Goal: Task Accomplishment & Management: Use online tool/utility

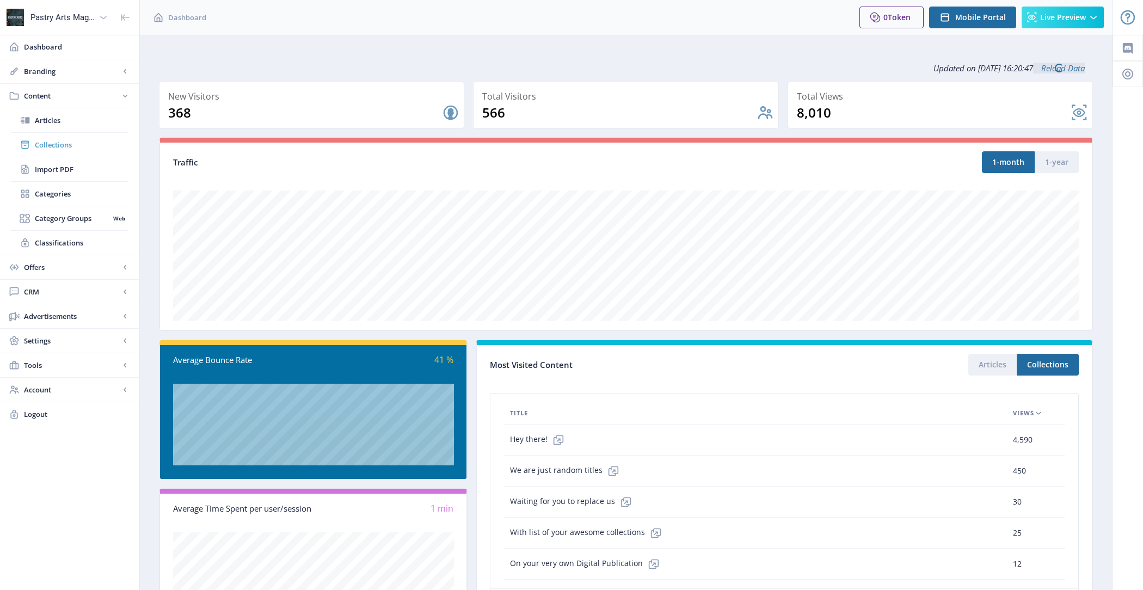
click at [103, 149] on span "Collections" at bounding box center [82, 144] width 94 height 11
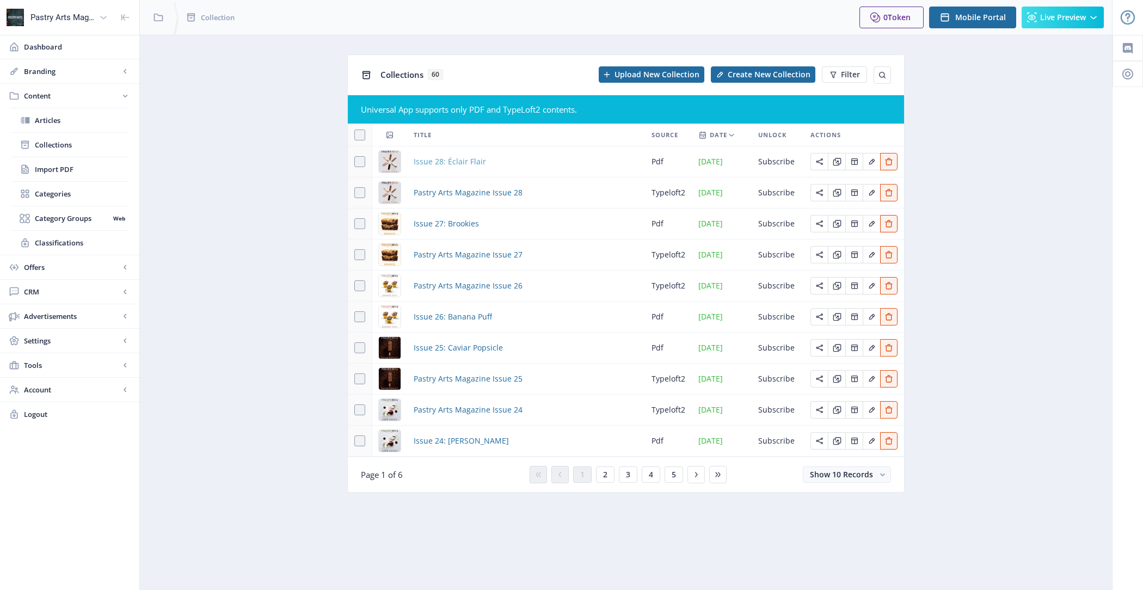
click at [450, 163] on span "Issue 28: Éclair Flair" at bounding box center [450, 161] width 72 height 13
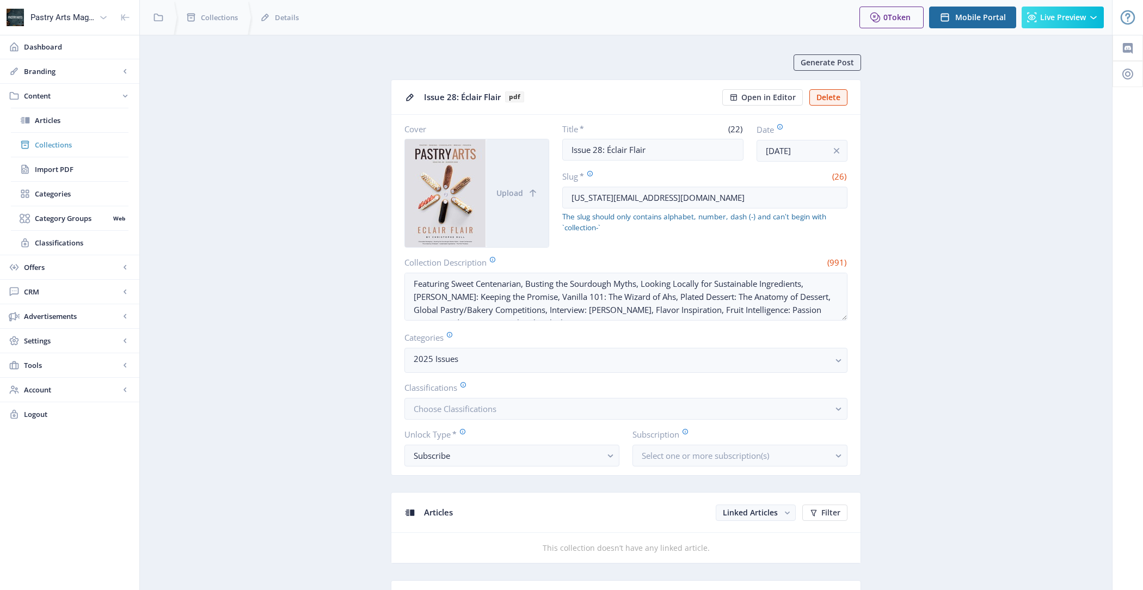
click at [75, 146] on span "Collections" at bounding box center [82, 144] width 94 height 11
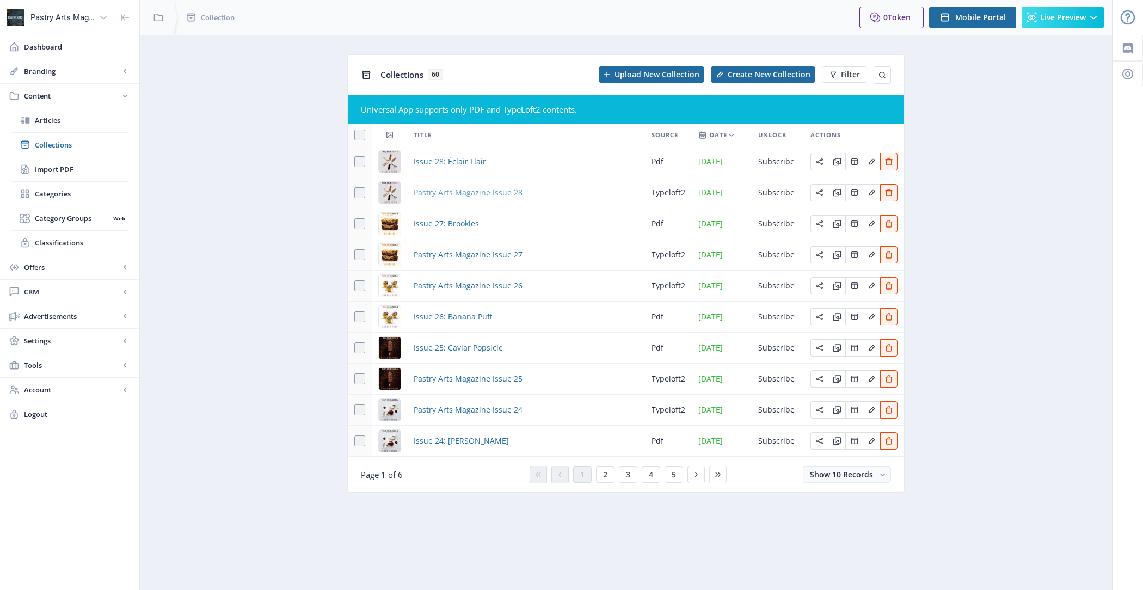
click at [459, 191] on span "Pastry Arts Magazine Issue 28" at bounding box center [468, 192] width 109 height 13
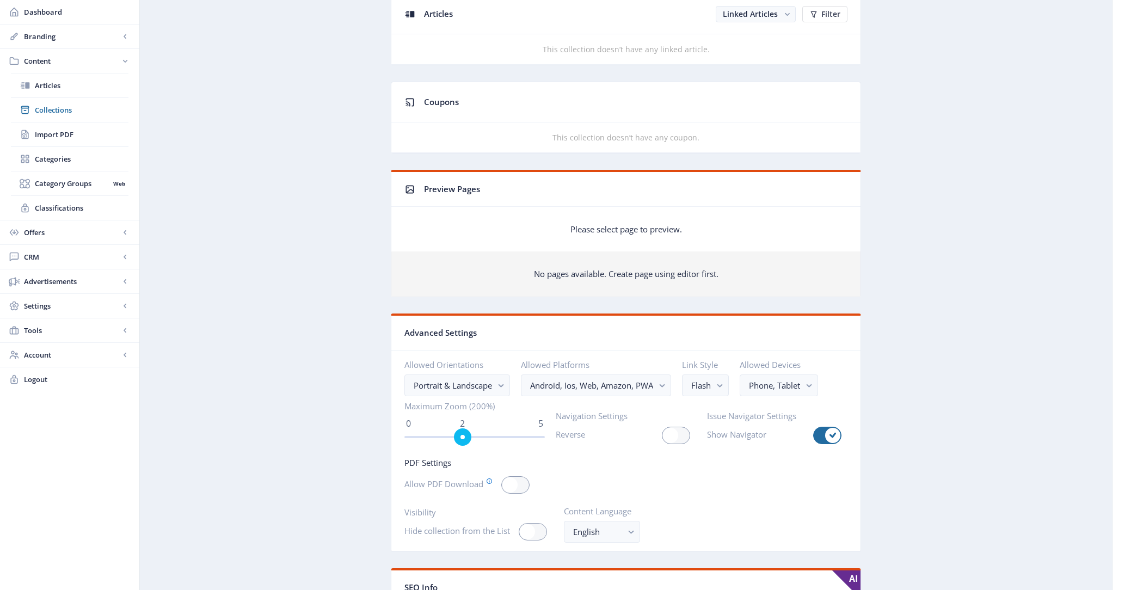
scroll to position [503, 0]
click at [632, 385] on nb-select-label "Android, Ios, Web, Amazon, PWA" at bounding box center [591, 383] width 123 height 13
click at [592, 408] on nb-option "Ios" at bounding box center [598, 405] width 150 height 21
checkbox input "false"
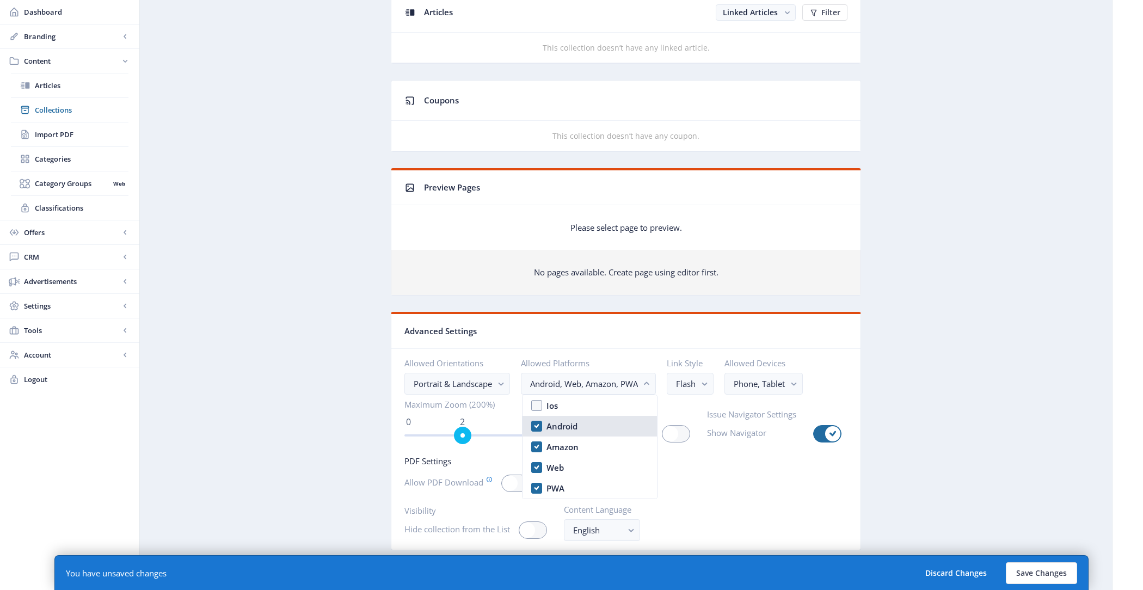
click at [592, 432] on nb-option "Android" at bounding box center [590, 426] width 134 height 21
checkbox input "false"
click at [592, 451] on nb-option "Amazon" at bounding box center [573, 447] width 100 height 21
checkbox input "false"
click at [588, 470] on nb-option "Web" at bounding box center [561, 467] width 77 height 21
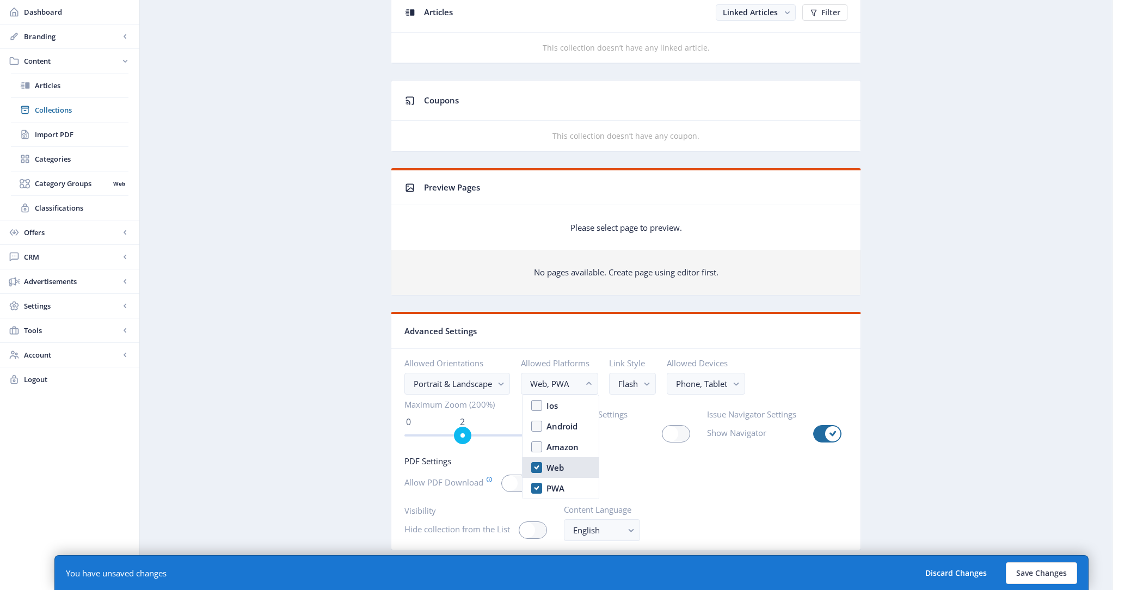
checkbox input "false"
click at [1044, 569] on button "Save Changes" at bounding box center [1041, 573] width 71 height 22
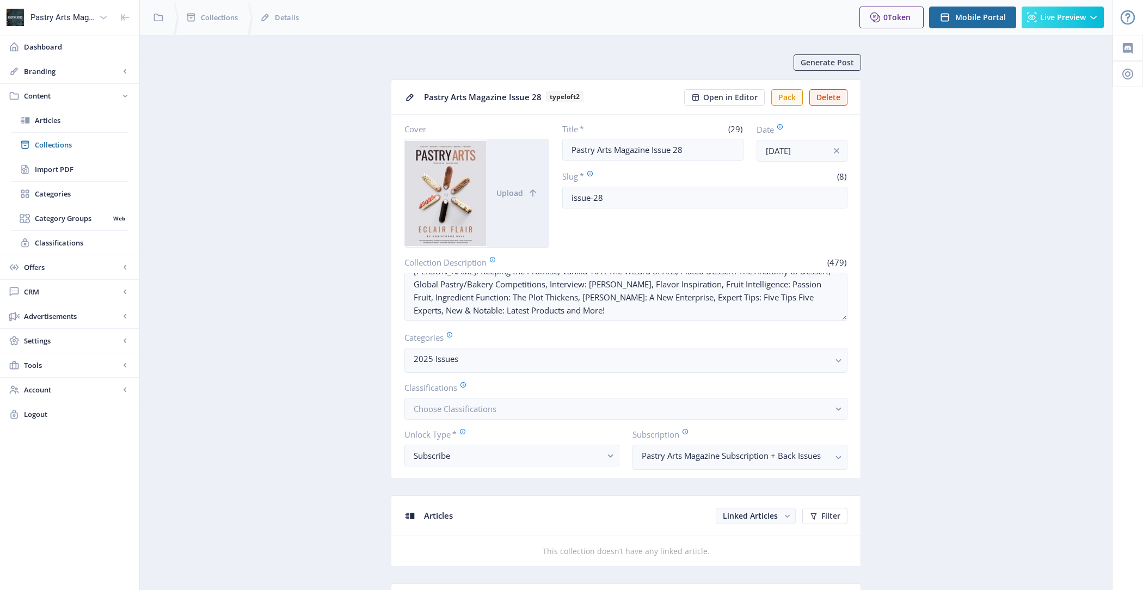
click at [43, 140] on span "Collections" at bounding box center [82, 144] width 94 height 11
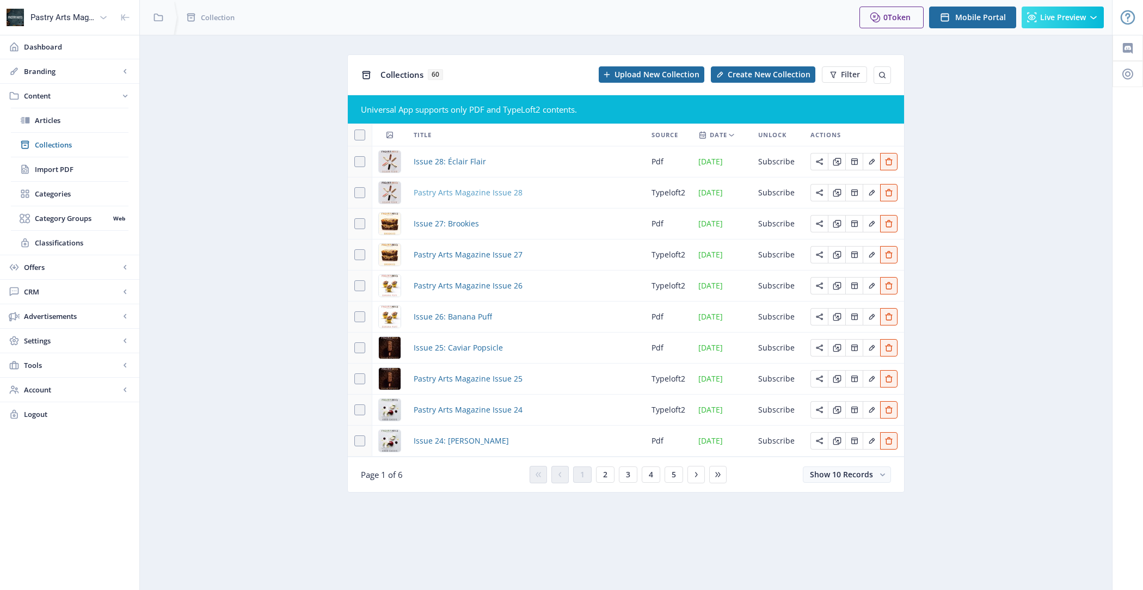
click at [476, 186] on span "Pastry Arts Magazine Issue 28" at bounding box center [468, 192] width 109 height 13
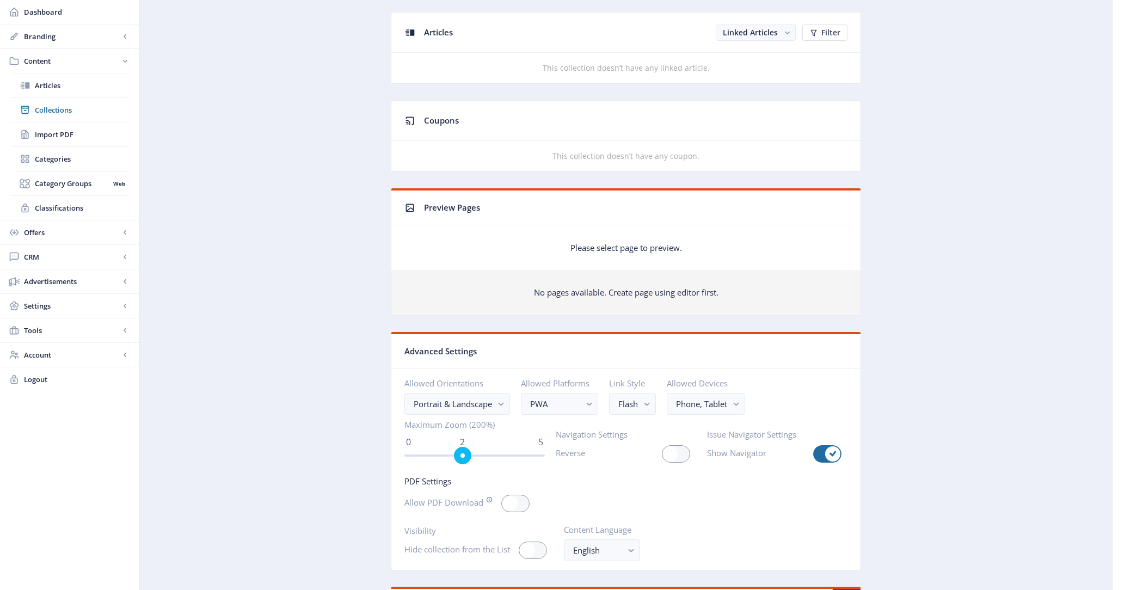
scroll to position [507, 0]
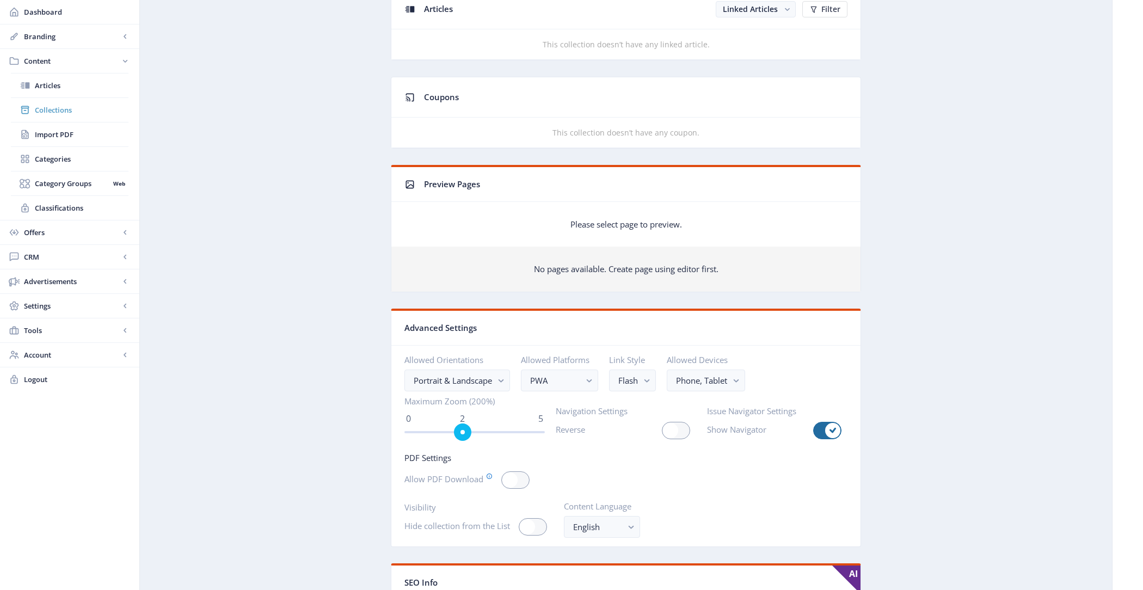
click at [99, 113] on span "Collections" at bounding box center [82, 110] width 94 height 11
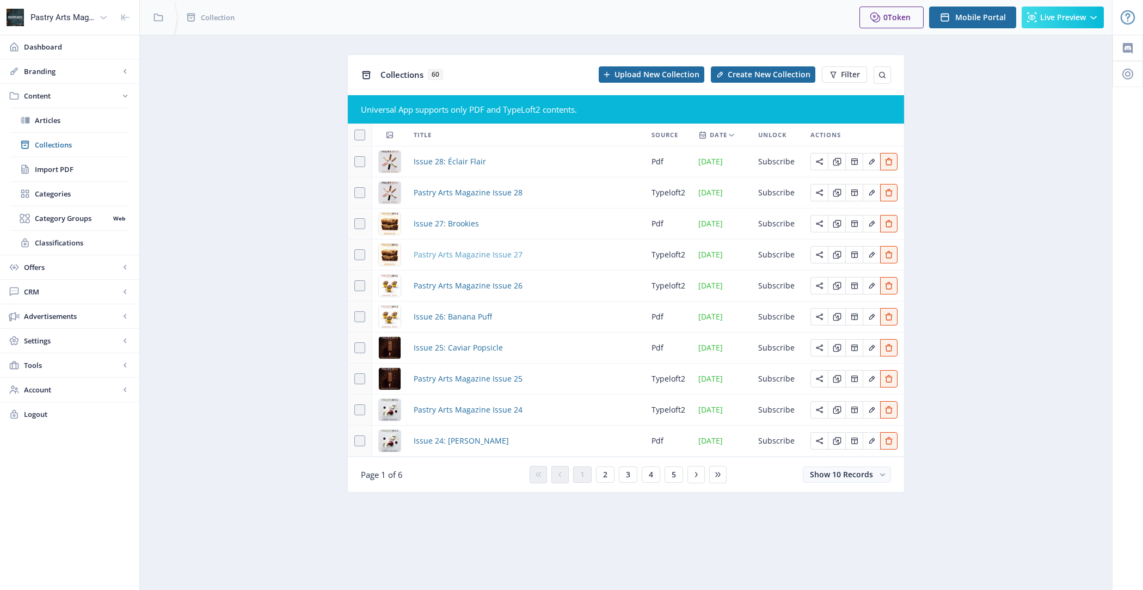
click at [452, 257] on span "Pastry Arts Magazine Issue 27" at bounding box center [468, 254] width 109 height 13
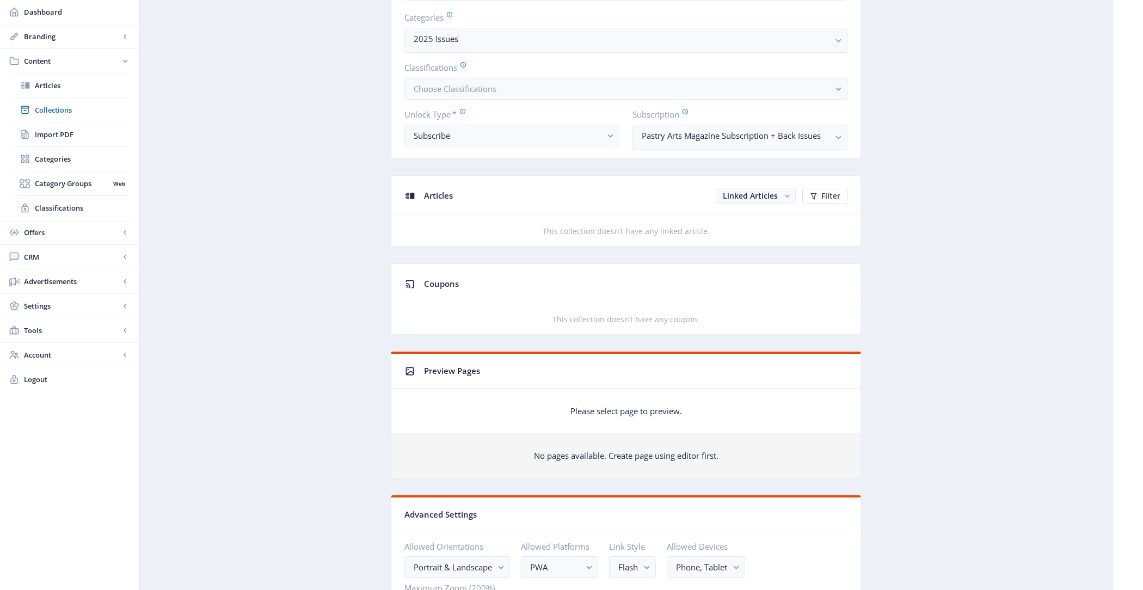
scroll to position [469, 0]
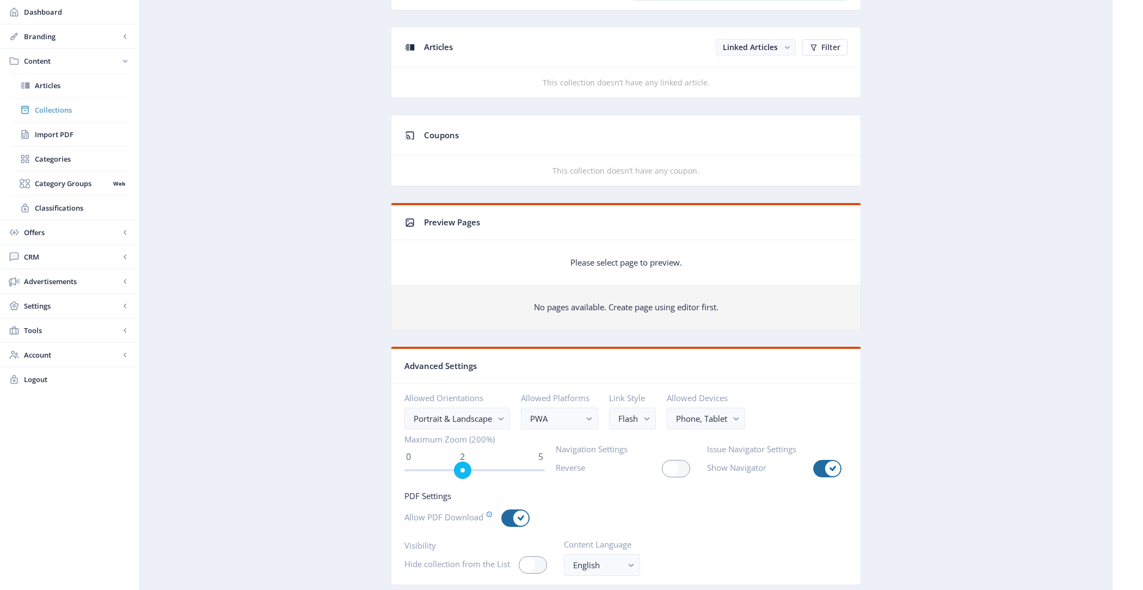
click at [79, 113] on span "Collections" at bounding box center [82, 110] width 94 height 11
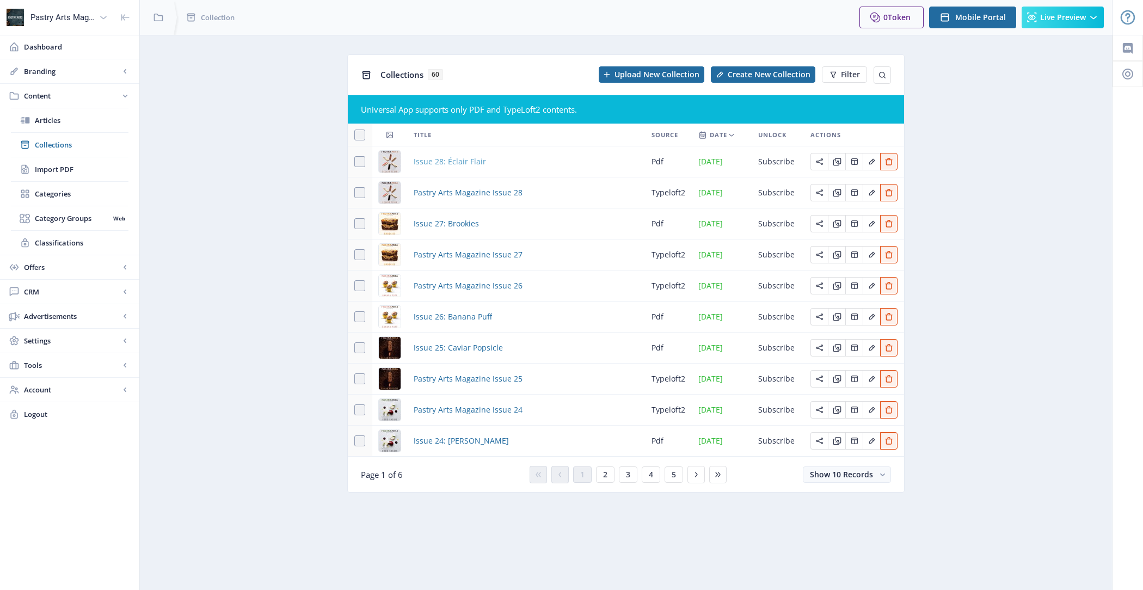
click at [470, 161] on span "Issue 28: Éclair Flair" at bounding box center [450, 161] width 72 height 13
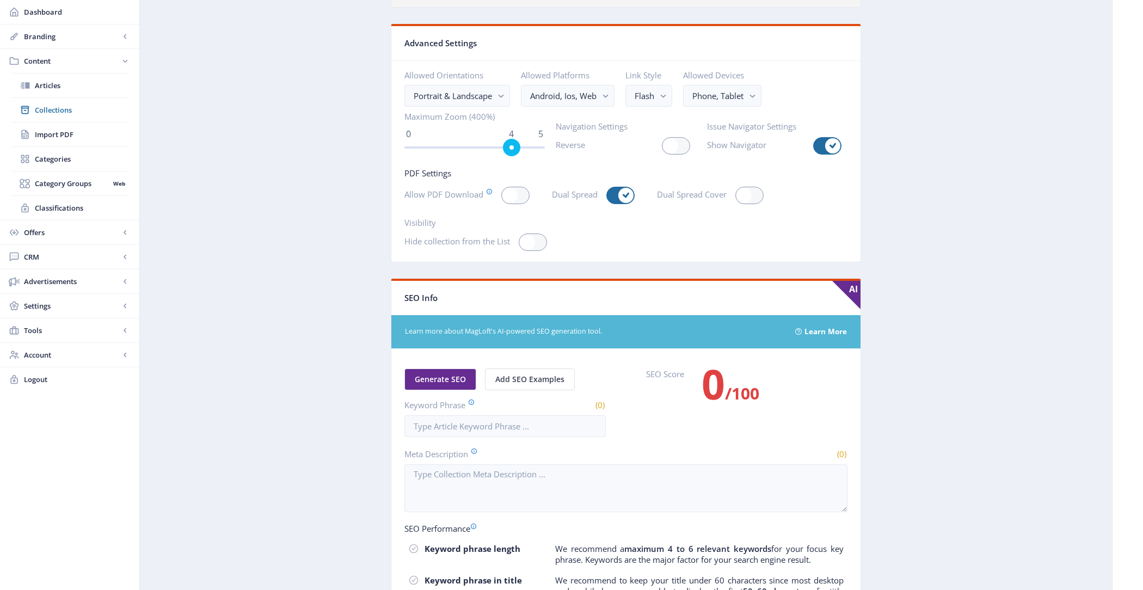
scroll to position [3557, 0]
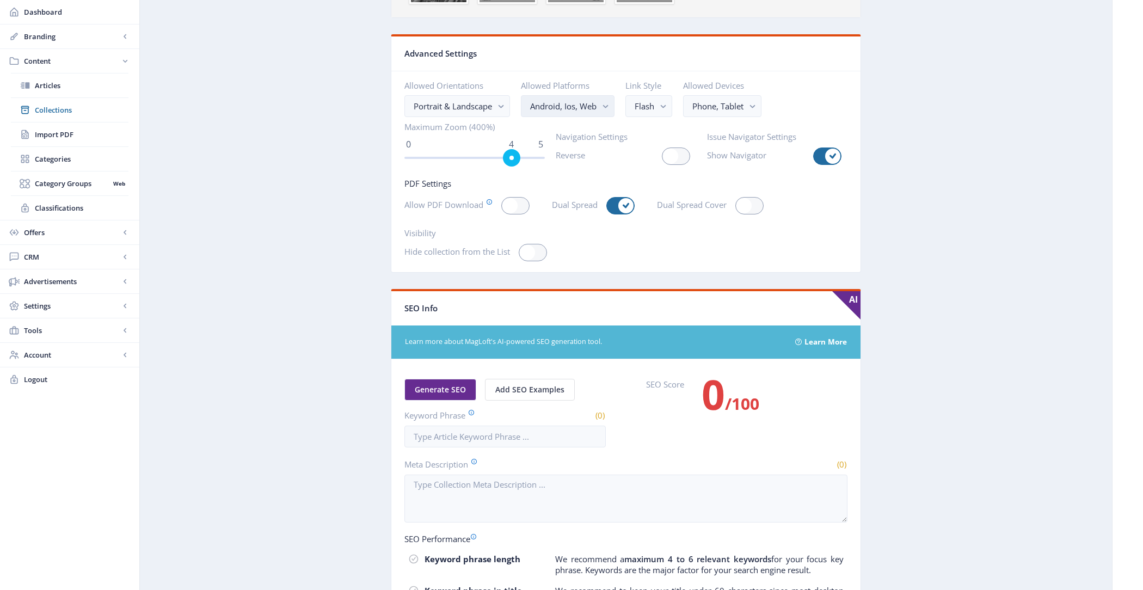
click at [593, 100] on nb-select-label "Android, Ios, Web" at bounding box center [563, 106] width 66 height 13
click at [49, 110] on span "Collections" at bounding box center [82, 110] width 94 height 11
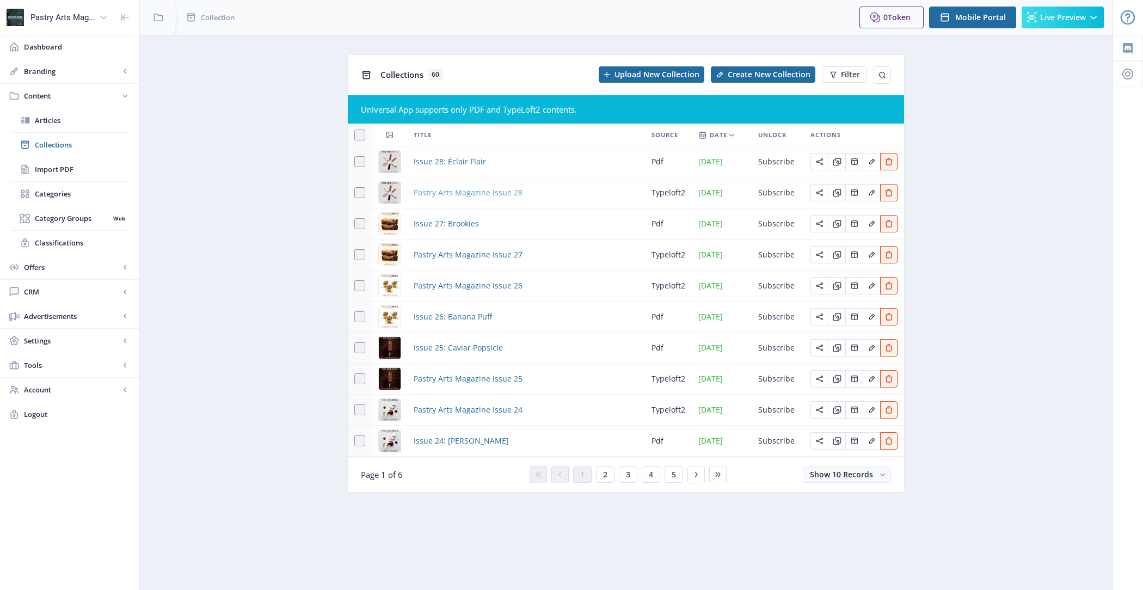
click at [465, 195] on span "Pastry Arts Magazine Issue 28" at bounding box center [468, 192] width 109 height 13
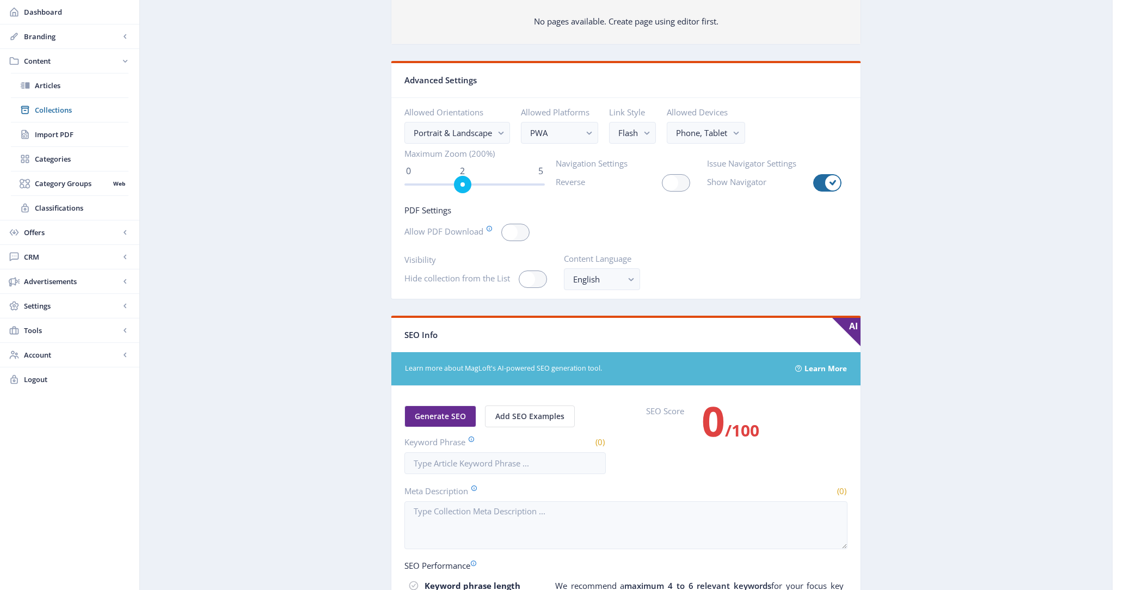
scroll to position [701, 0]
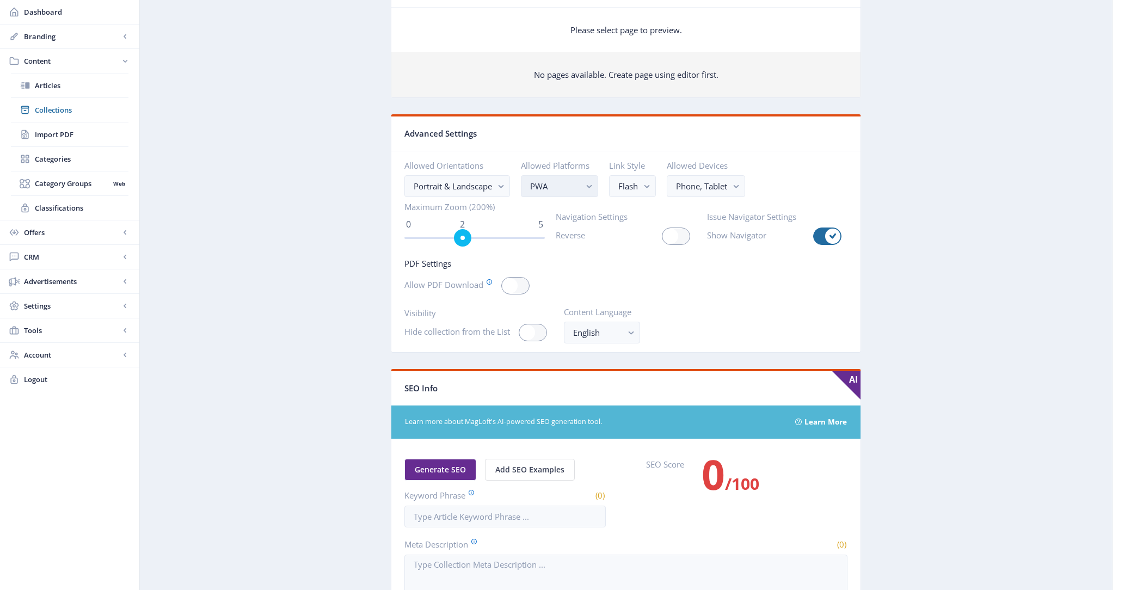
click at [551, 181] on nb-select-label "PWA" at bounding box center [555, 186] width 50 height 13
click at [283, 209] on app-content-issue "Generate Post Pastry Arts Magazine Issue 28 typeloft2 Open in Editor Pack Delet…" at bounding box center [626, 85] width 934 height 1464
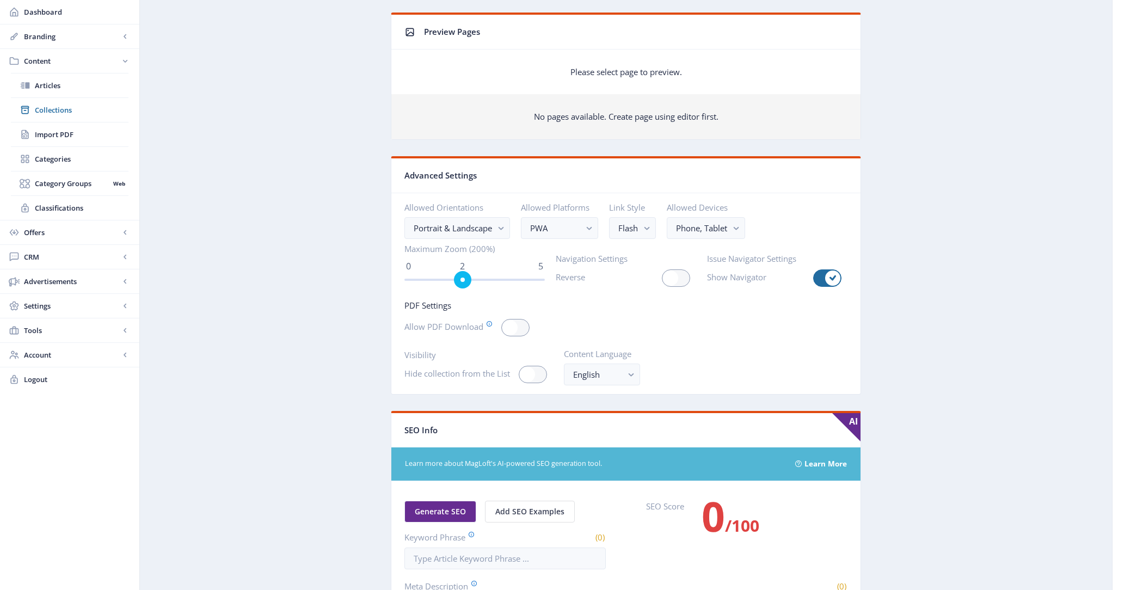
scroll to position [660, 0]
click at [530, 322] on label at bounding box center [518, 326] width 34 height 17
click at [502, 327] on input "checkbox" at bounding box center [501, 327] width 1 height 1
checkbox input "true"
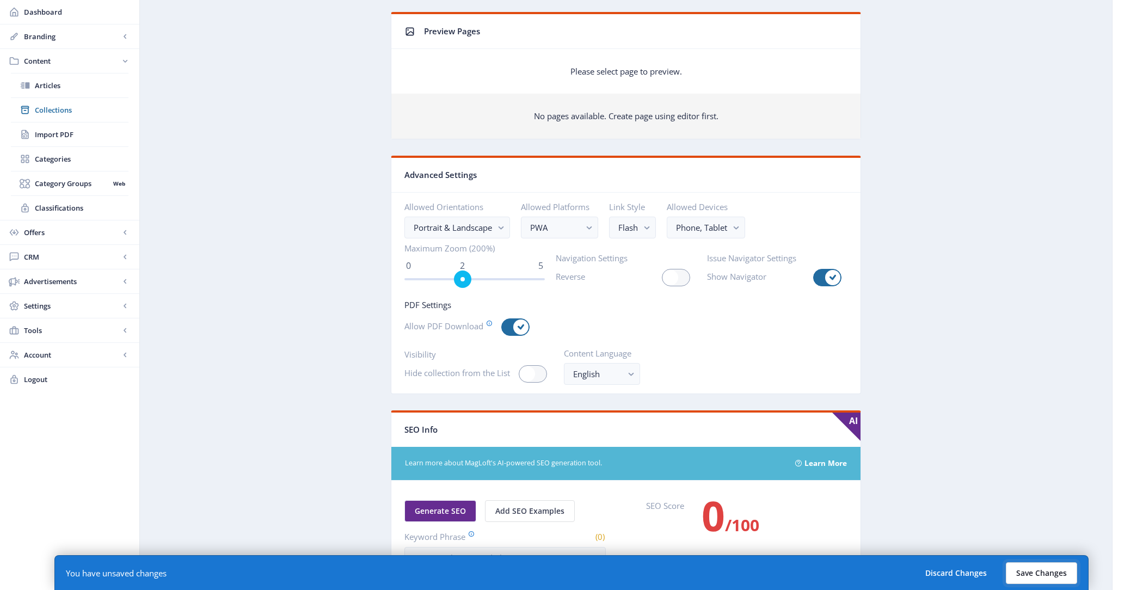
click at [1062, 568] on button "Save Changes" at bounding box center [1041, 573] width 71 height 22
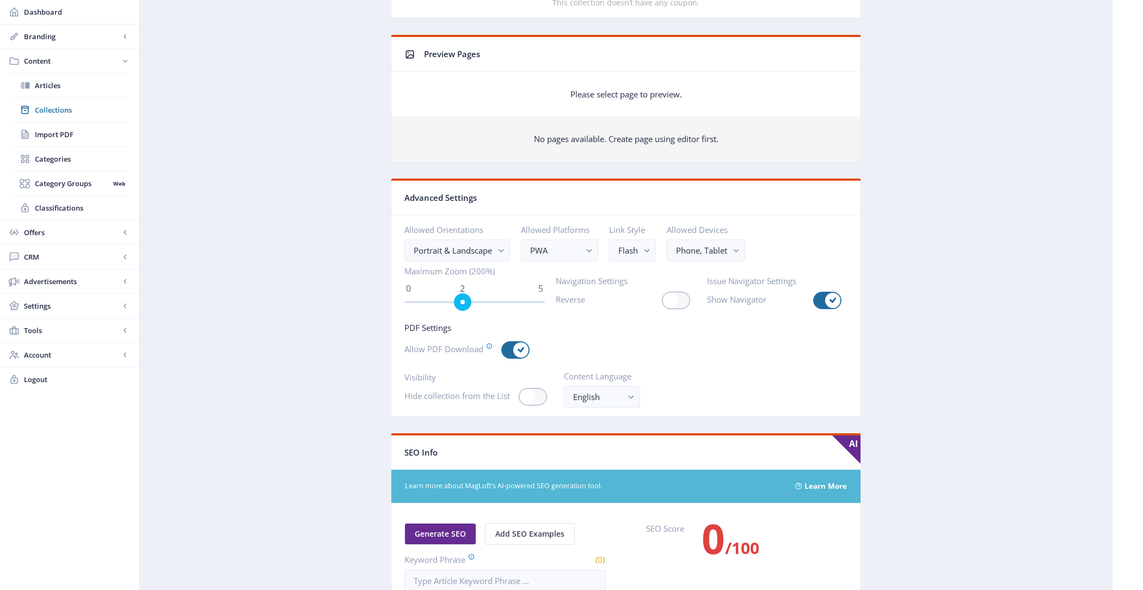
scroll to position [589, 0]
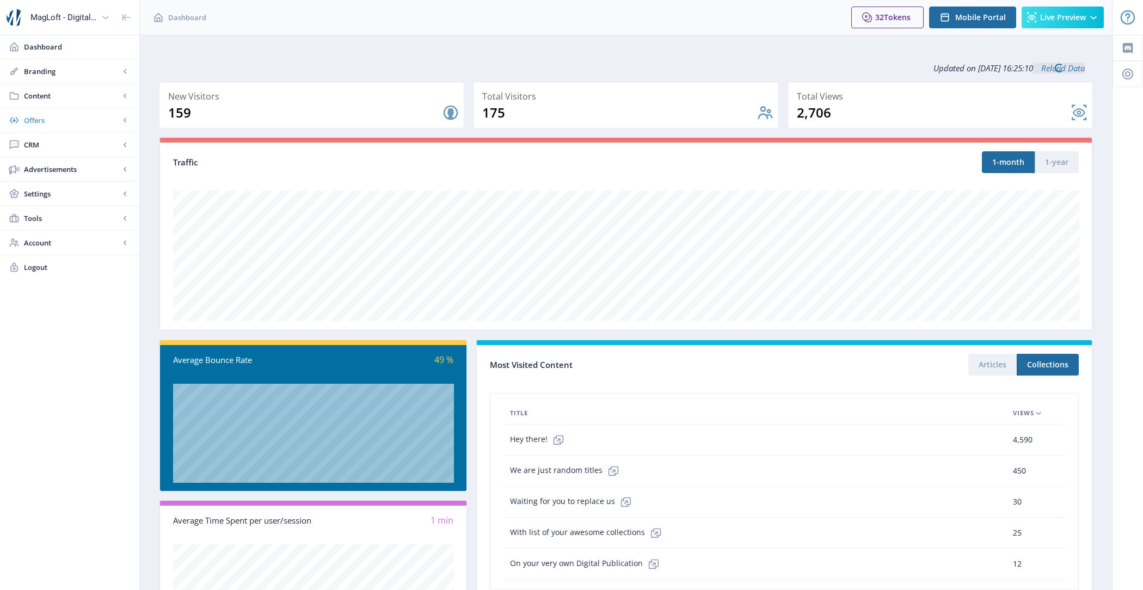
click at [85, 123] on span "Offers" at bounding box center [72, 120] width 96 height 11
click at [85, 150] on link "CRM" at bounding box center [69, 145] width 139 height 24
click at [85, 94] on span "Content" at bounding box center [72, 95] width 96 height 11
click at [87, 164] on span "Import PDF" at bounding box center [82, 169] width 94 height 11
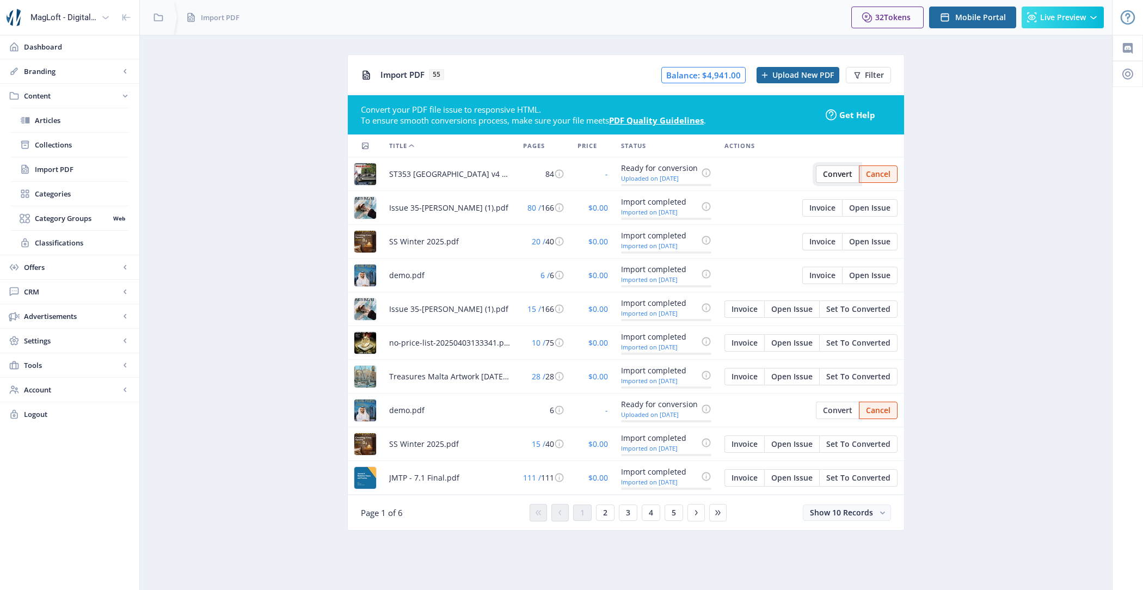
click at [837, 176] on span "Convert" at bounding box center [837, 174] width 29 height 9
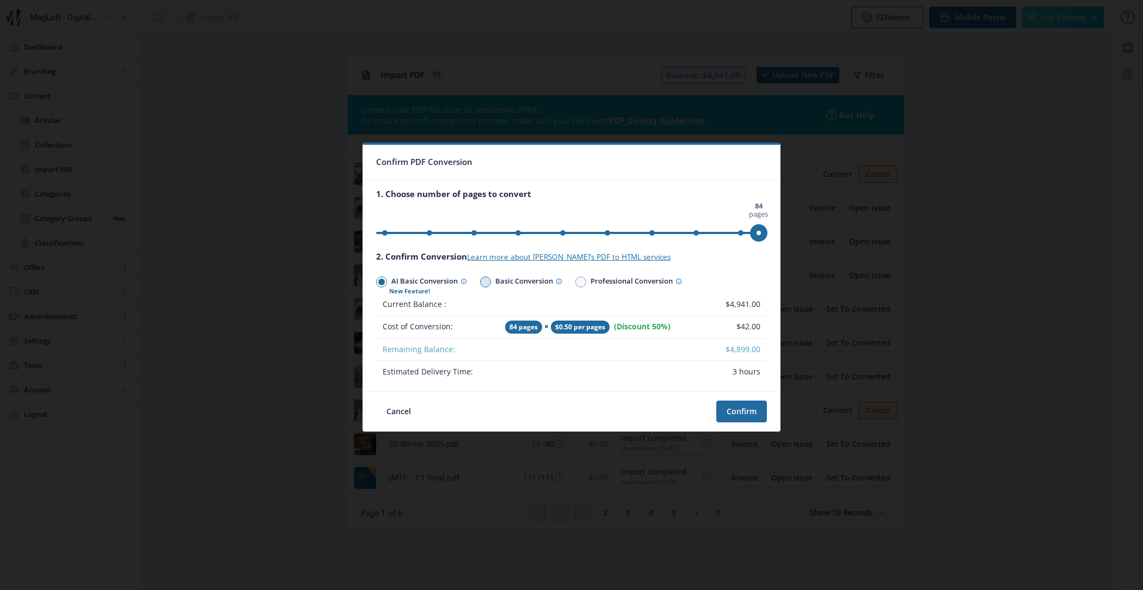
click at [520, 286] on span "Basic Conversion" at bounding box center [526, 282] width 71 height 16
click at [481, 282] on input "Basic Conversion" at bounding box center [480, 282] width 1 height 1
radio input "true"
click at [389, 419] on button "Cancel" at bounding box center [398, 412] width 45 height 22
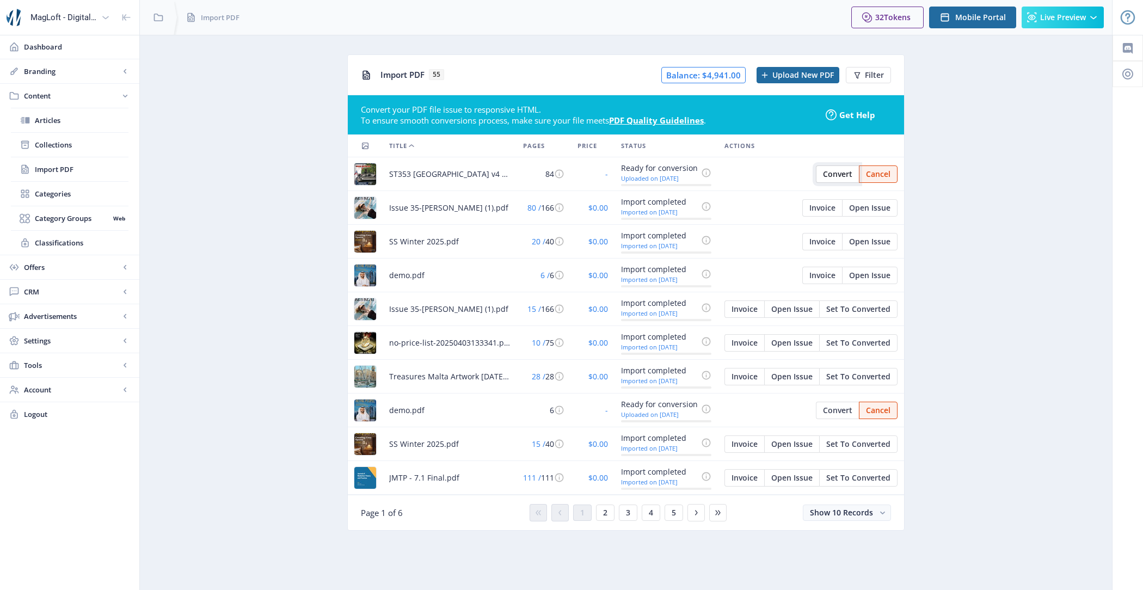
click at [826, 175] on span "Convert" at bounding box center [837, 174] width 29 height 9
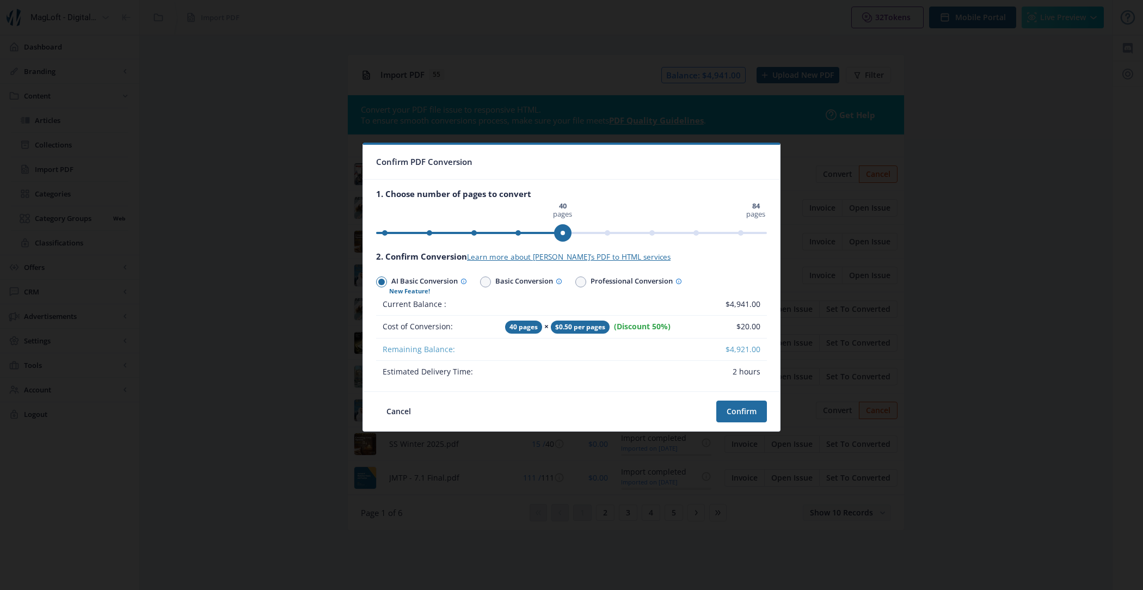
click at [547, 237] on span "ngx-slider" at bounding box center [469, 231] width 187 height 17
drag, startPoint x: 547, startPoint y: 237, endPoint x: 452, endPoint y: 237, distance: 95.2
click at [452, 237] on span "ngx-slider" at bounding box center [469, 231] width 187 height 17
click at [531, 285] on span "Basic Conversion" at bounding box center [526, 282] width 71 height 16
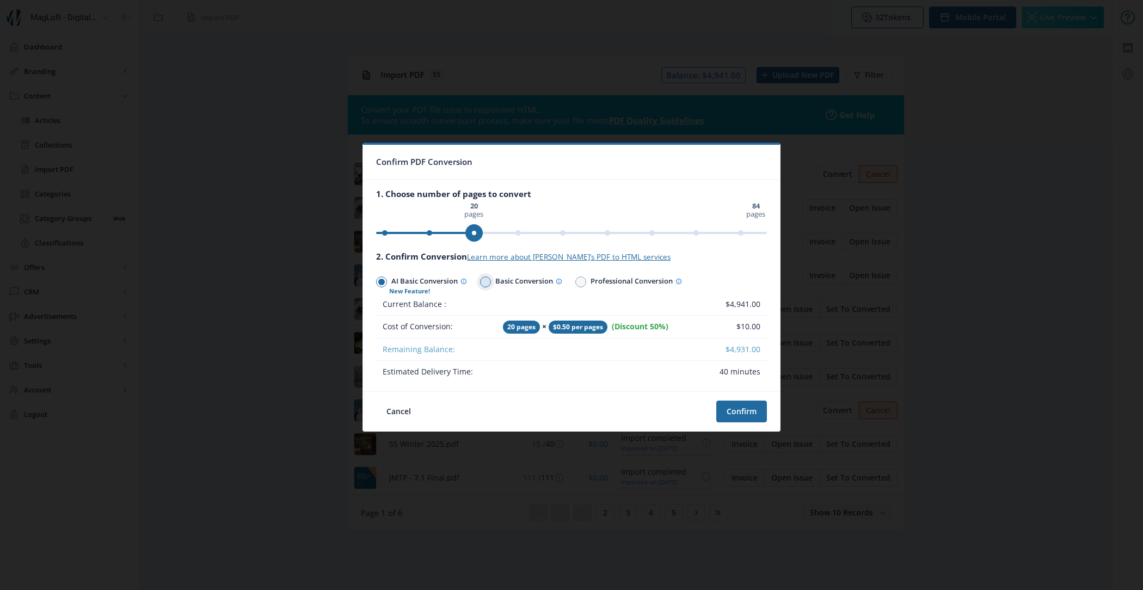
click at [481, 282] on input "Basic Conversion" at bounding box center [480, 282] width 1 height 1
radio input "true"
click at [753, 409] on button "Confirm" at bounding box center [741, 412] width 51 height 22
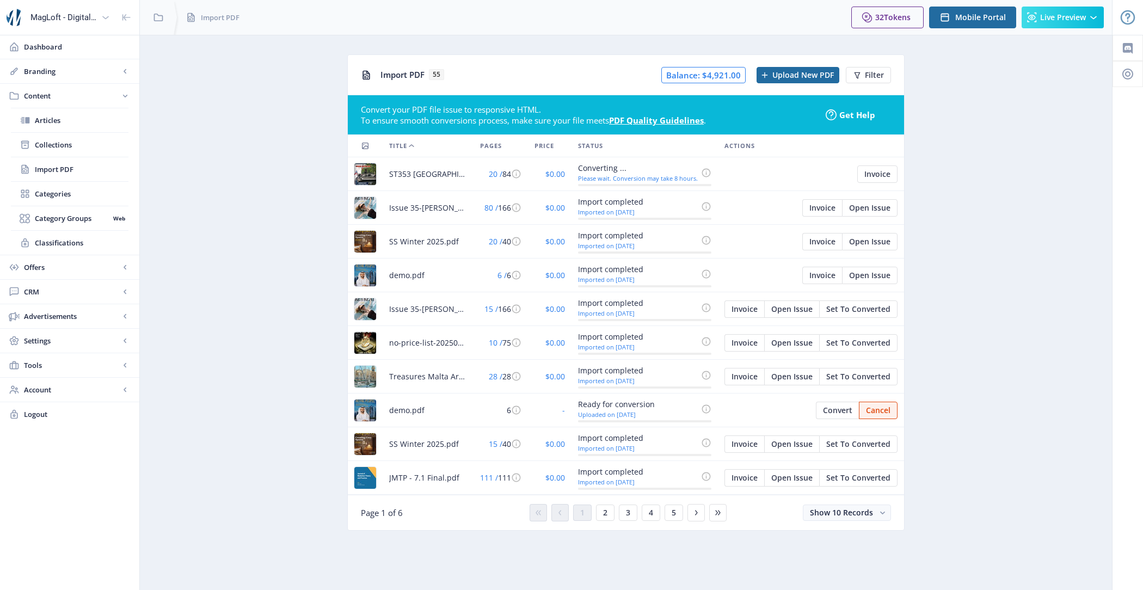
click at [242, 222] on app-content-pdf-import "Import PDF 55 Balance: $4,921.00 Upload New PDF Filter Convert your PDF file is…" at bounding box center [626, 300] width 934 height 493
